Goal: Transaction & Acquisition: Purchase product/service

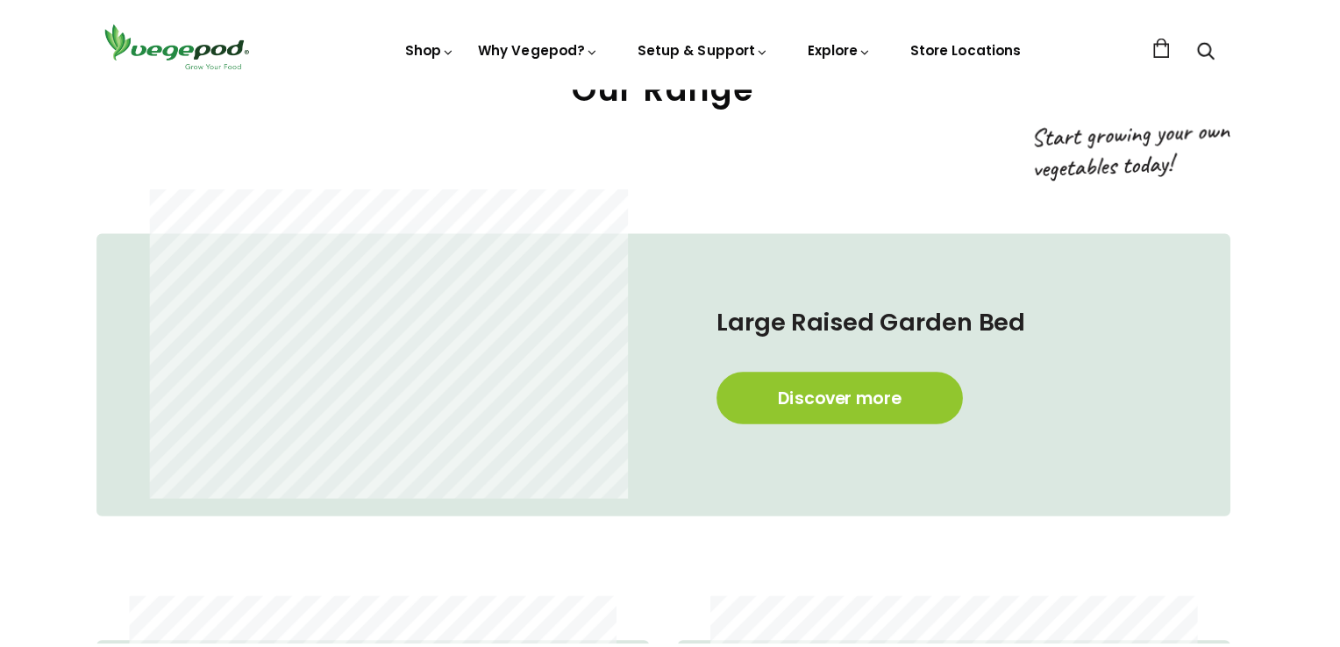
scroll to position [908, 7]
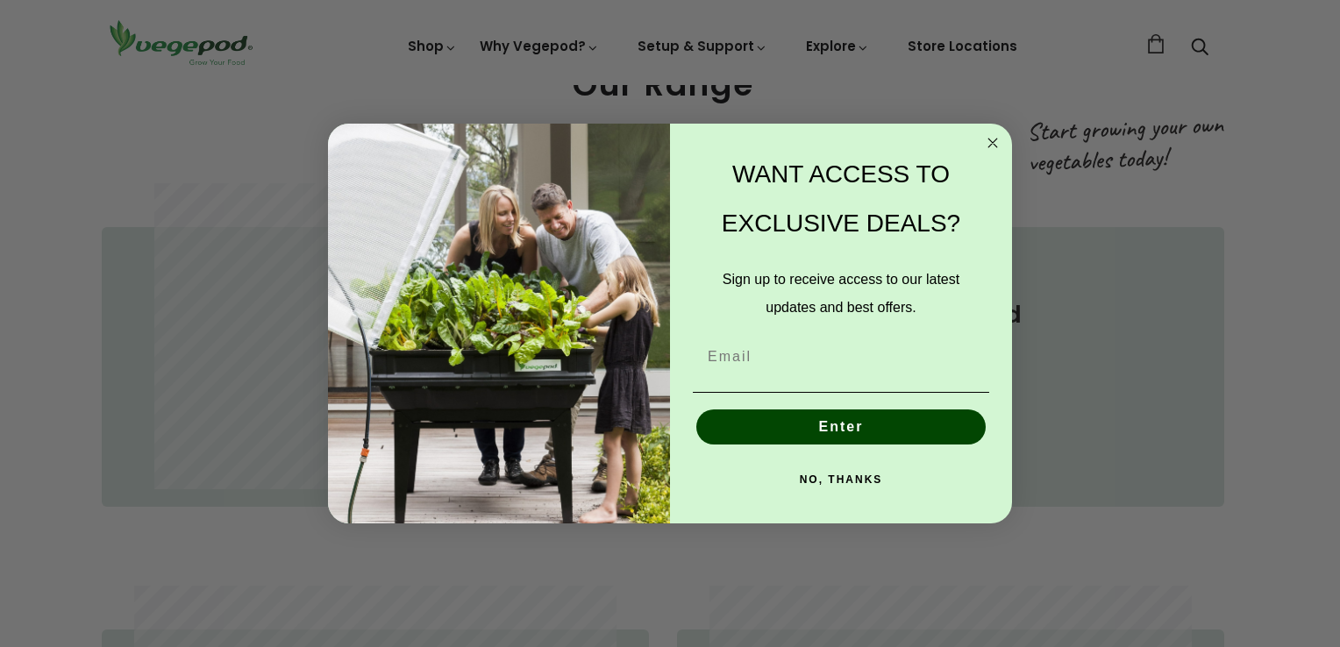
click at [990, 139] on circle "Close dialog" at bounding box center [993, 142] width 20 height 20
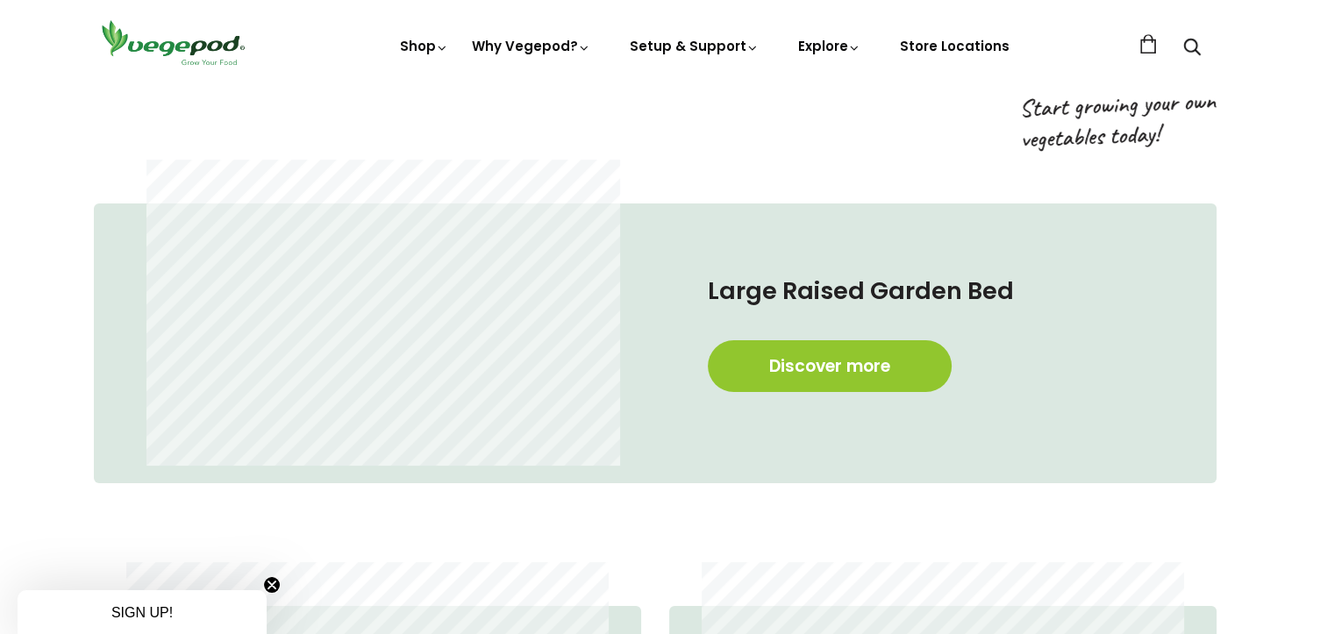
scroll to position [930, 9]
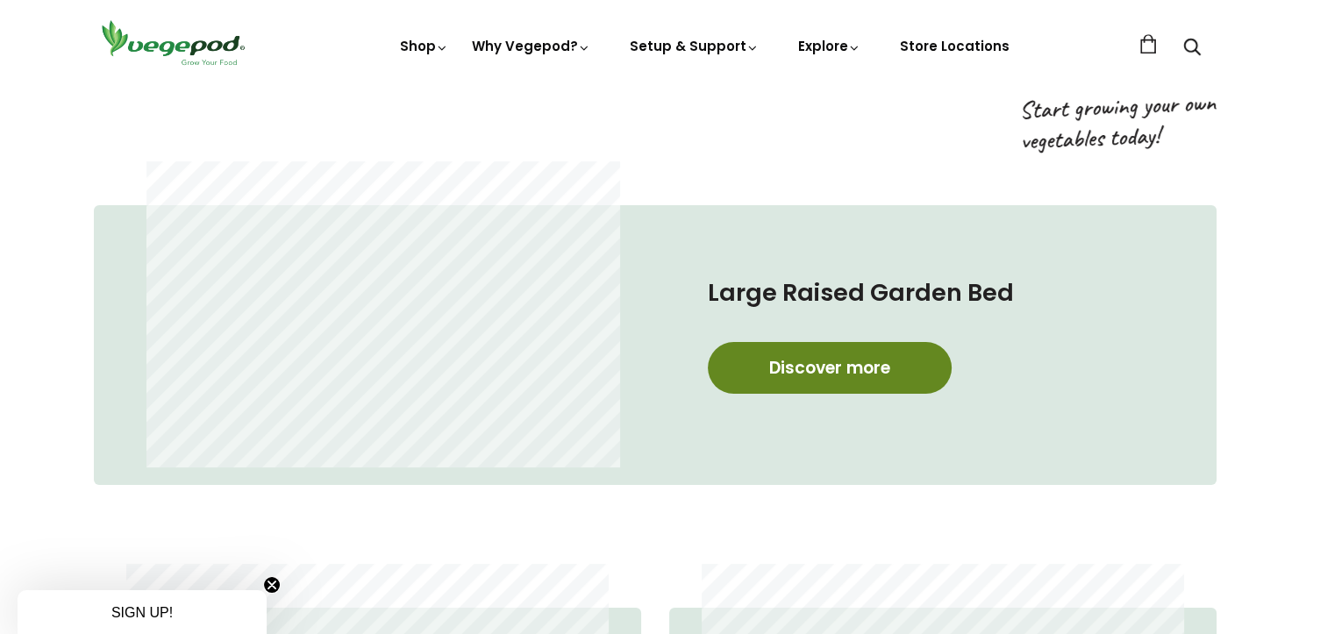
click at [816, 367] on link "Discover more" at bounding box center [830, 368] width 244 height 52
